Goal: Task Accomplishment & Management: Manage account settings

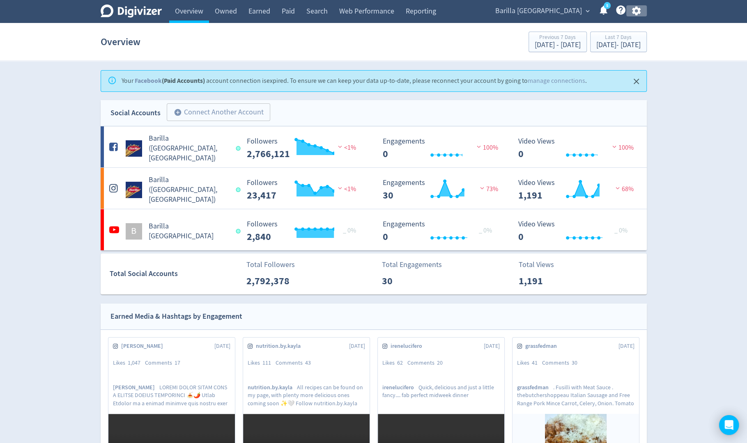
click at [637, 13] on icon "button" at bounding box center [636, 11] width 9 height 9
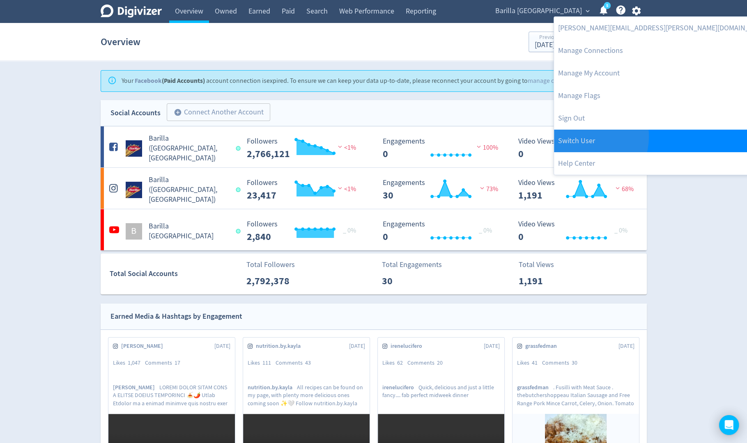
click at [582, 137] on link "Switch User" at bounding box center [663, 141] width 219 height 23
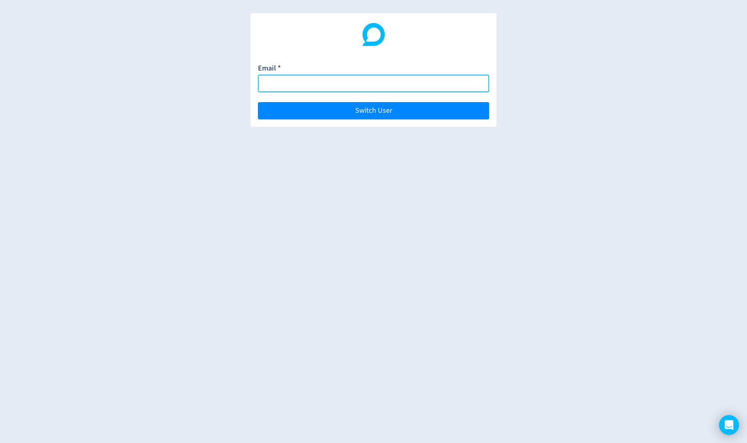
click at [465, 83] on input "Email *" at bounding box center [373, 84] width 231 height 18
paste input "[EMAIL_ADDRESS][DOMAIN_NAME]"
type input "[EMAIL_ADDRESS][DOMAIN_NAME]"
click at [258, 102] on button "Switch User" at bounding box center [373, 110] width 231 height 17
